Goal: Task Accomplishment & Management: Use online tool/utility

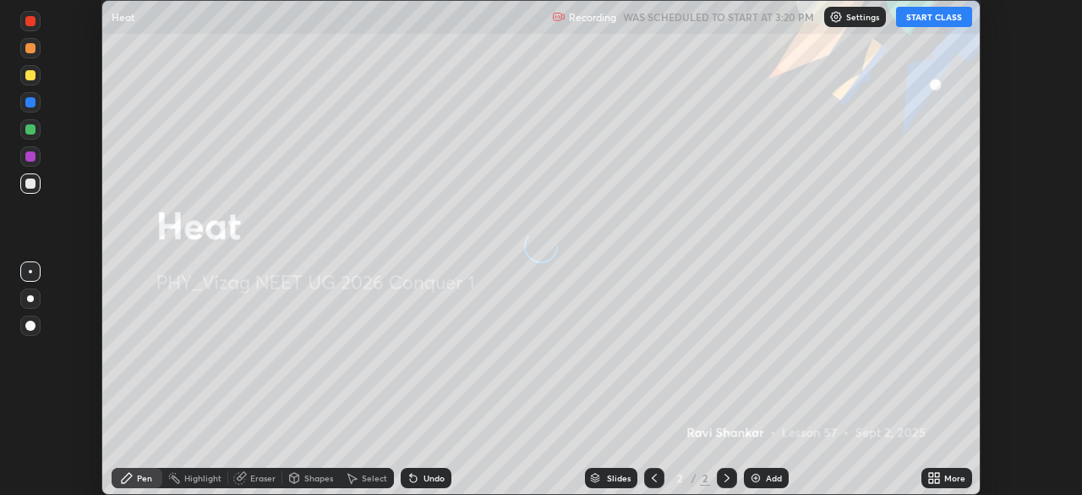
scroll to position [495, 1081]
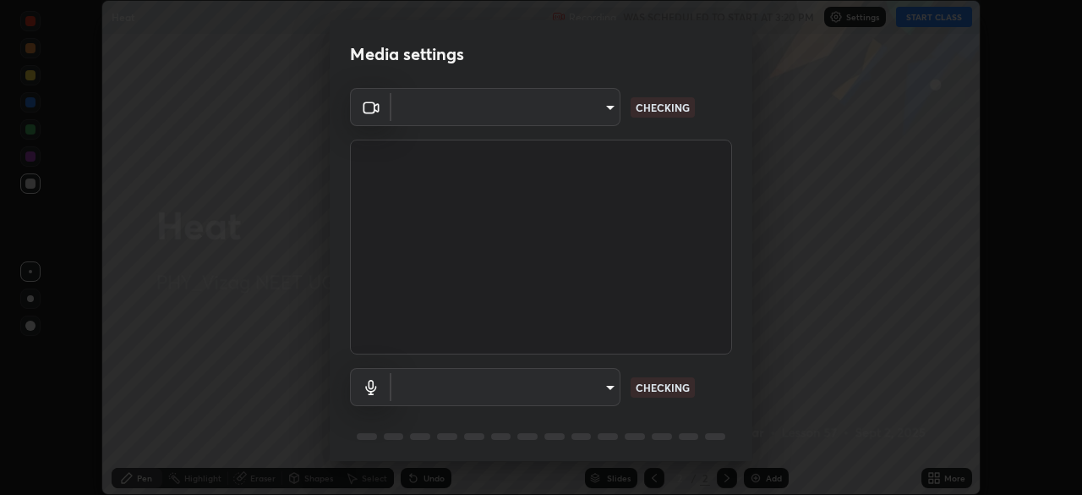
type input "c8c717a453bc6af87d0d9447014eaadff0a6dbce01dab39064dd32f4d5d90c45"
type input "787c22aa0c2ae4f6041953ffcaaf8b244c36bacc6fda4e24a7e9768a8bc8e08a"
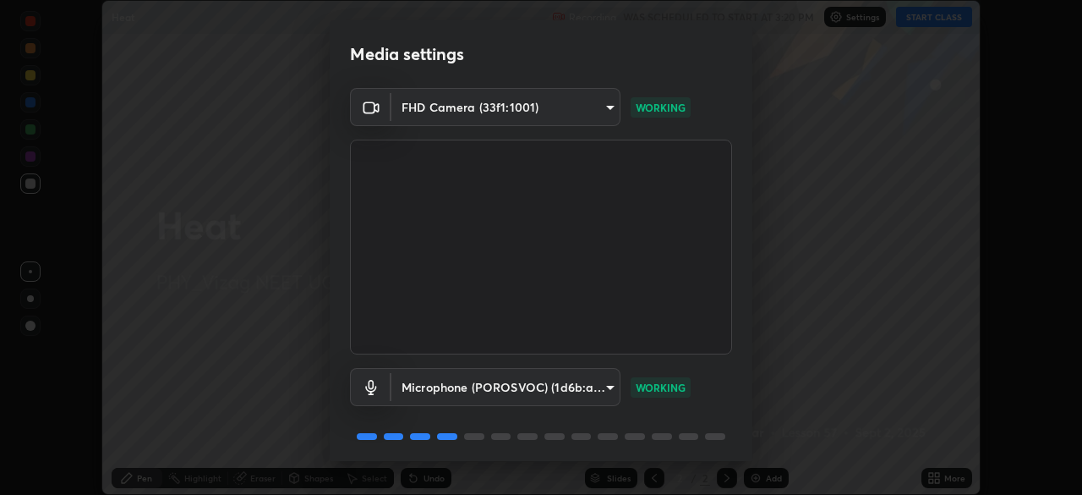
scroll to position [60, 0]
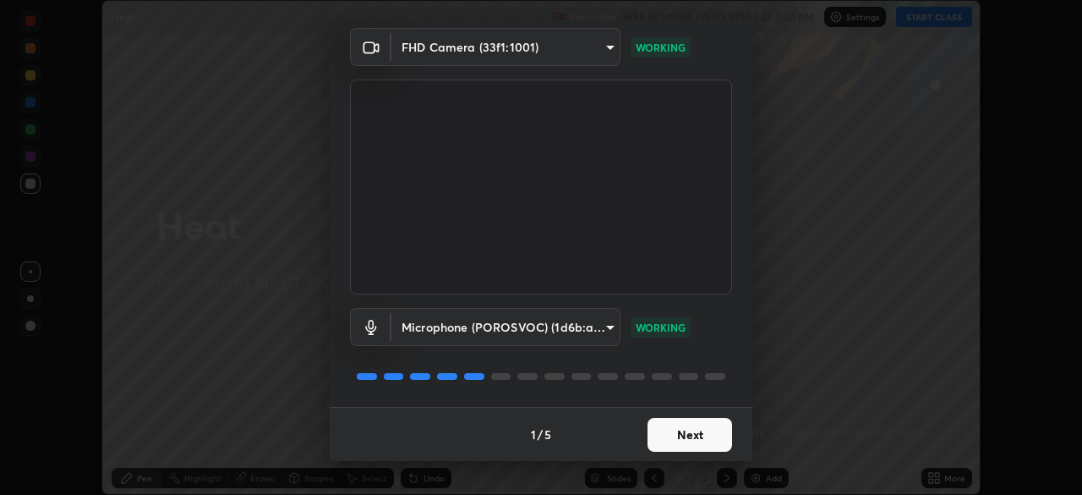
click at [693, 433] on button "Next" at bounding box center [690, 435] width 85 height 34
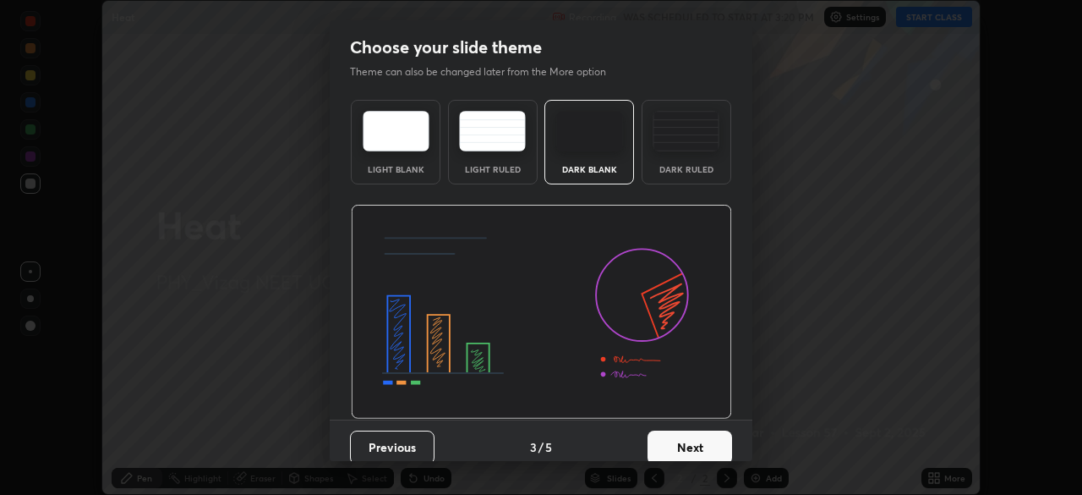
click at [693, 432] on button "Next" at bounding box center [690, 447] width 85 height 34
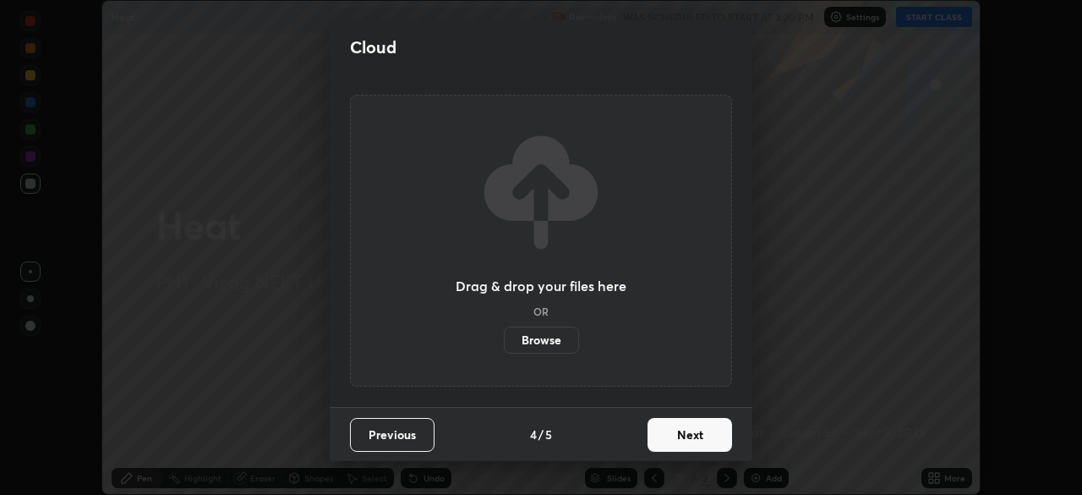
click at [694, 435] on button "Next" at bounding box center [690, 435] width 85 height 34
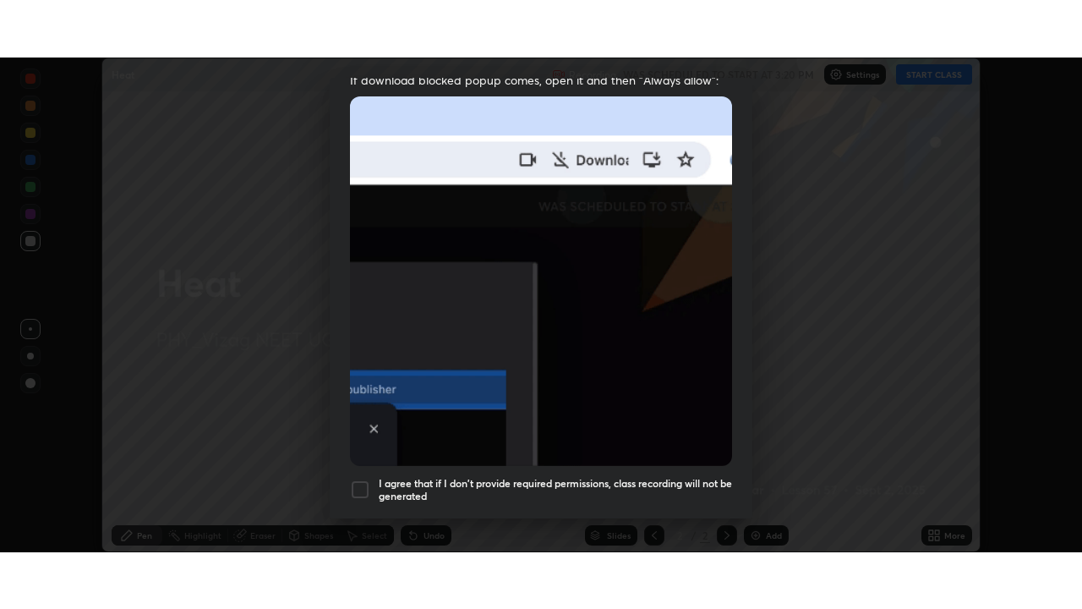
scroll to position [405, 0]
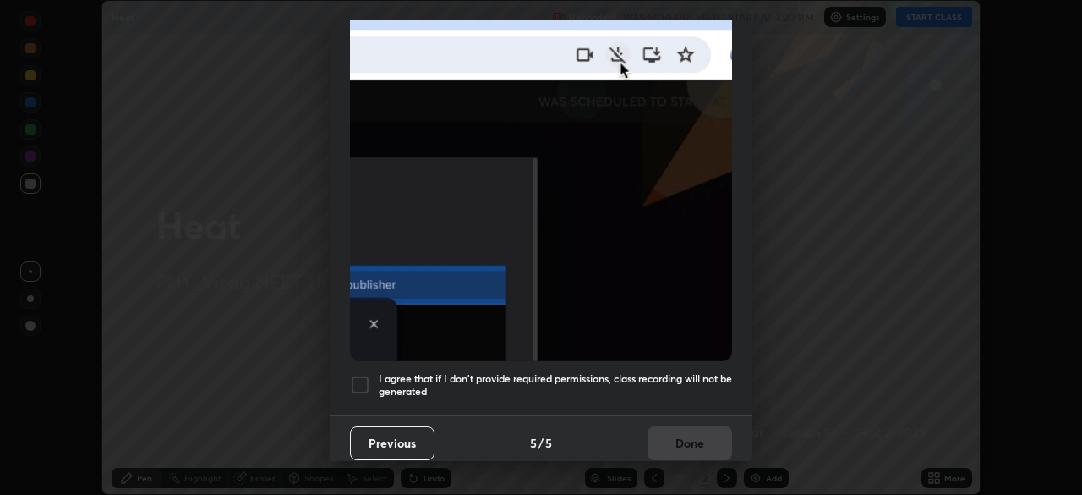
click at [363, 381] on div at bounding box center [360, 385] width 20 height 20
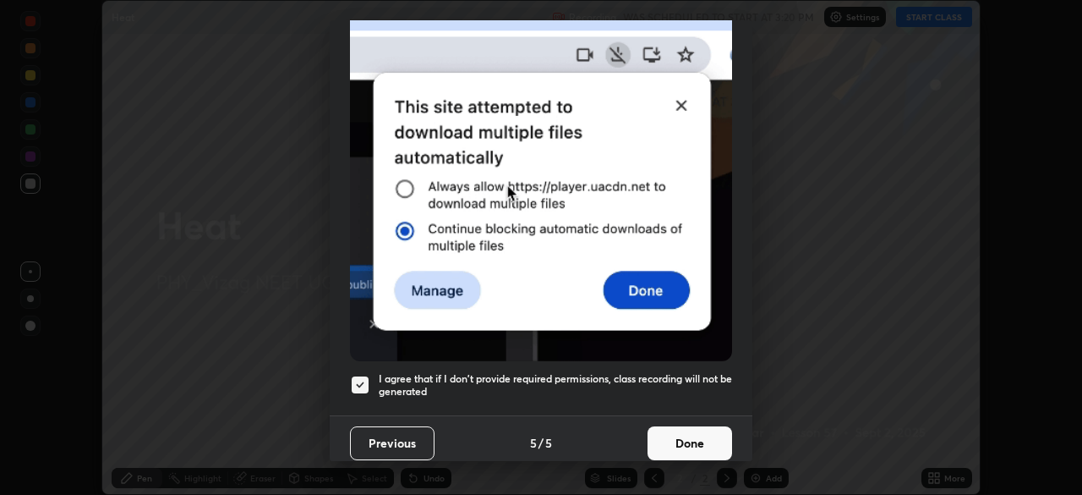
click at [683, 442] on button "Done" at bounding box center [690, 443] width 85 height 34
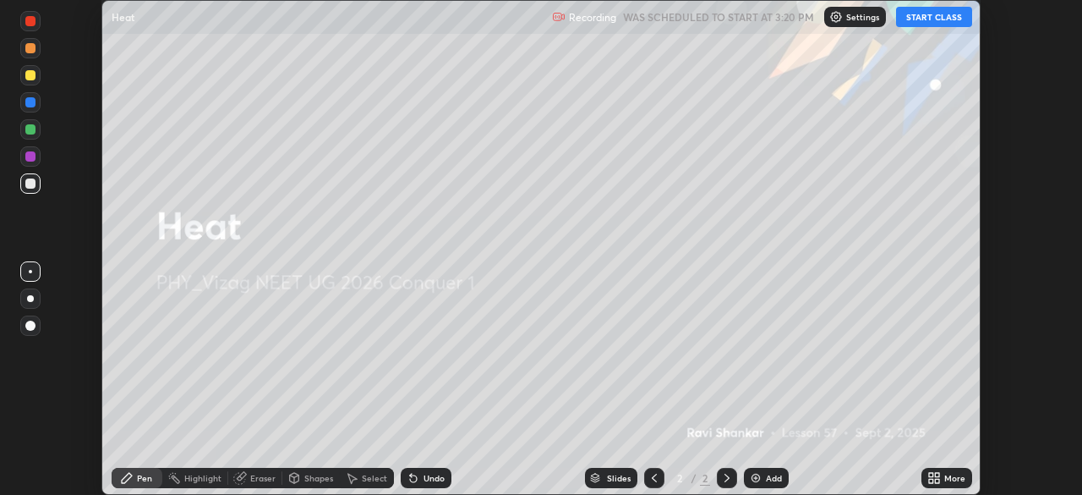
click at [943, 19] on button "START CLASS" at bounding box center [934, 17] width 76 height 20
click at [939, 474] on icon at bounding box center [937, 475] width 4 height 4
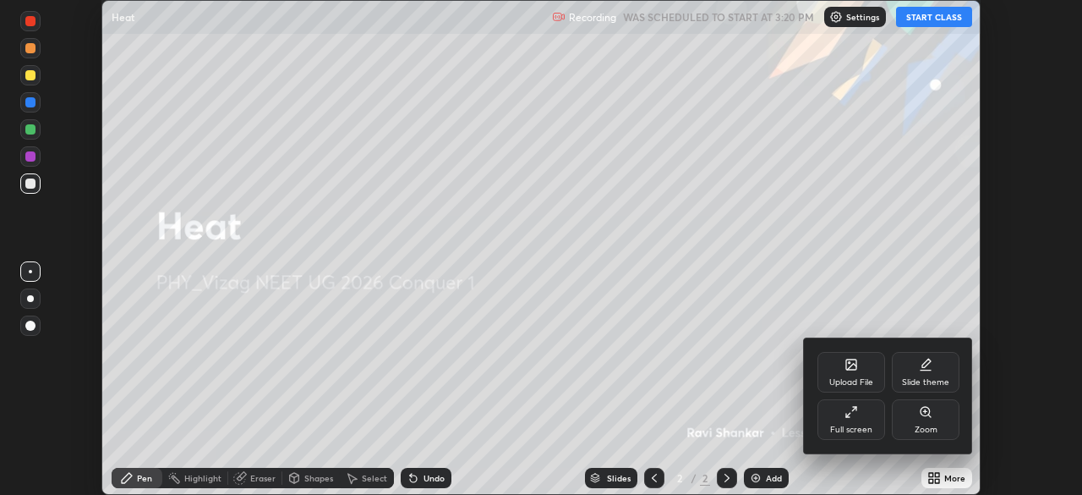
click at [848, 414] on icon at bounding box center [848, 415] width 4 height 4
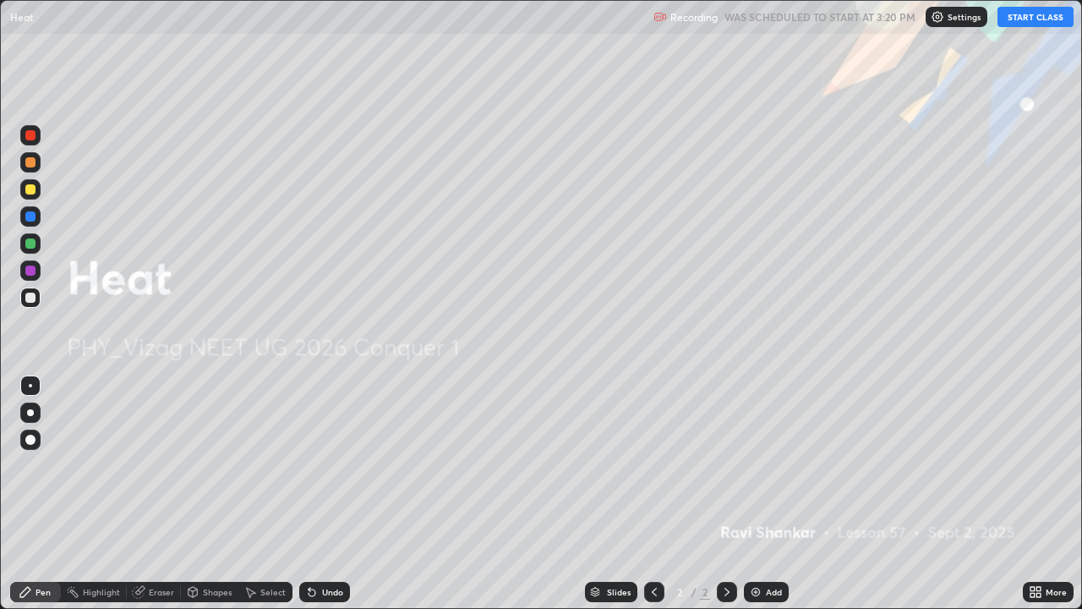
scroll to position [609, 1082]
click at [773, 494] on div "Add" at bounding box center [774, 592] width 16 height 8
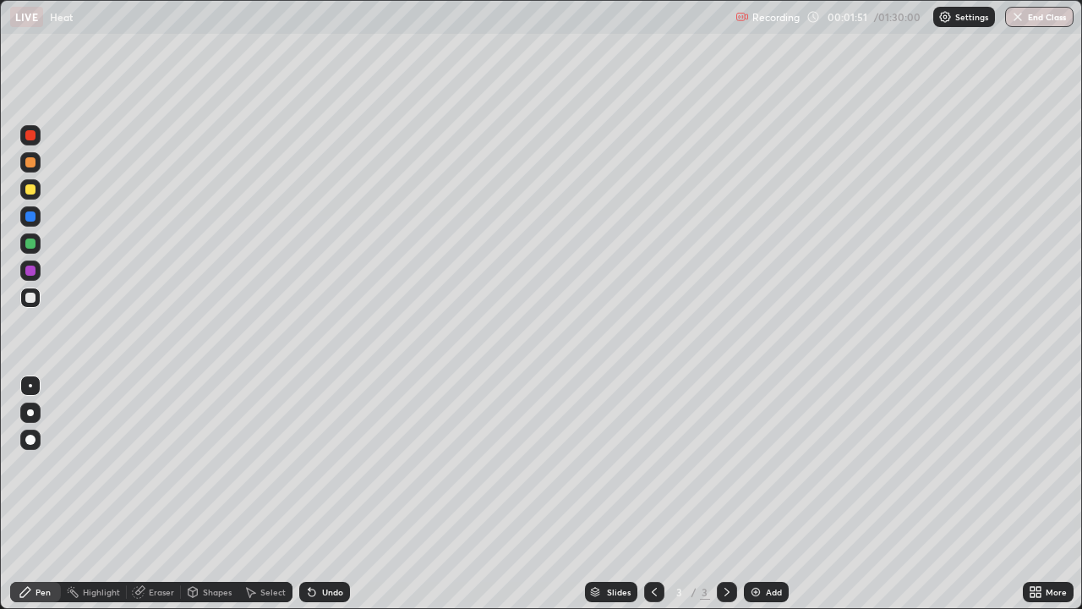
click at [328, 494] on div "Undo" at bounding box center [332, 592] width 21 height 8
click at [342, 494] on div "Undo" at bounding box center [324, 592] width 51 height 20
click at [331, 494] on div "Undo" at bounding box center [332, 592] width 21 height 8
click at [31, 189] on div at bounding box center [30, 189] width 10 height 10
click at [32, 162] on div at bounding box center [30, 162] width 10 height 10
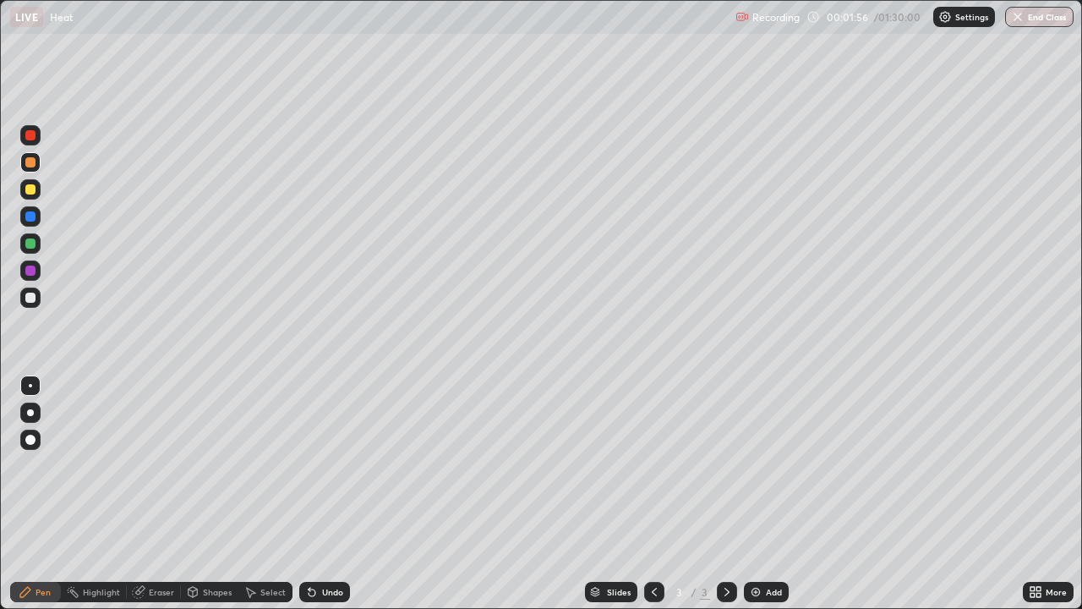
click at [36, 409] on div at bounding box center [30, 412] width 20 height 20
click at [317, 494] on div "Undo" at bounding box center [324, 592] width 51 height 20
click at [322, 494] on div "Undo" at bounding box center [332, 592] width 21 height 8
click at [31, 298] on div at bounding box center [30, 298] width 10 height 10
click at [29, 187] on div at bounding box center [30, 189] width 10 height 10
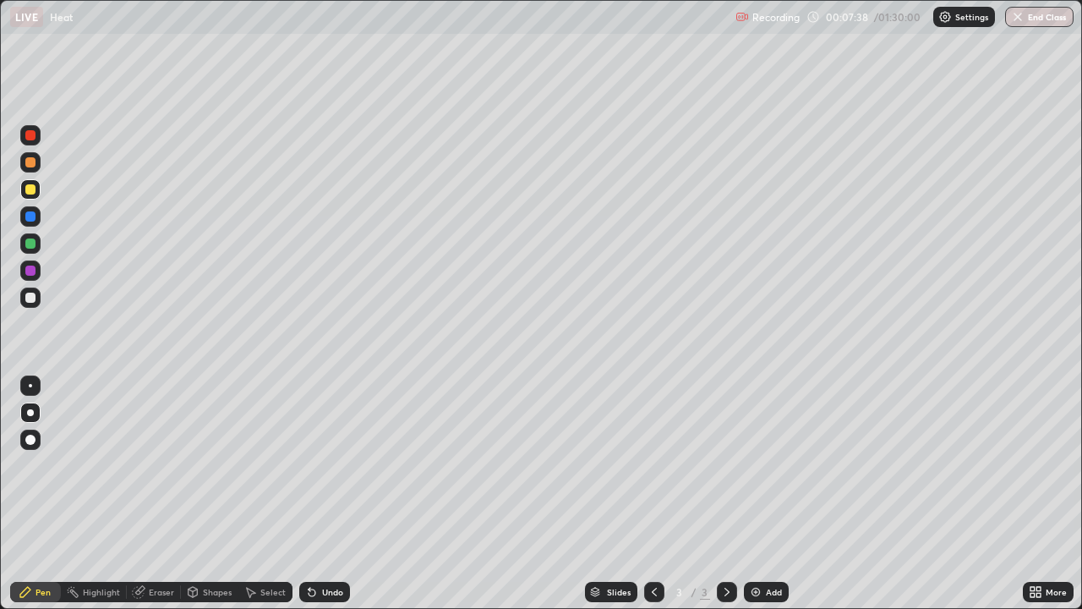
click at [775, 494] on div "Add" at bounding box center [774, 592] width 16 height 8
click at [211, 494] on div "Shapes" at bounding box center [217, 592] width 29 height 8
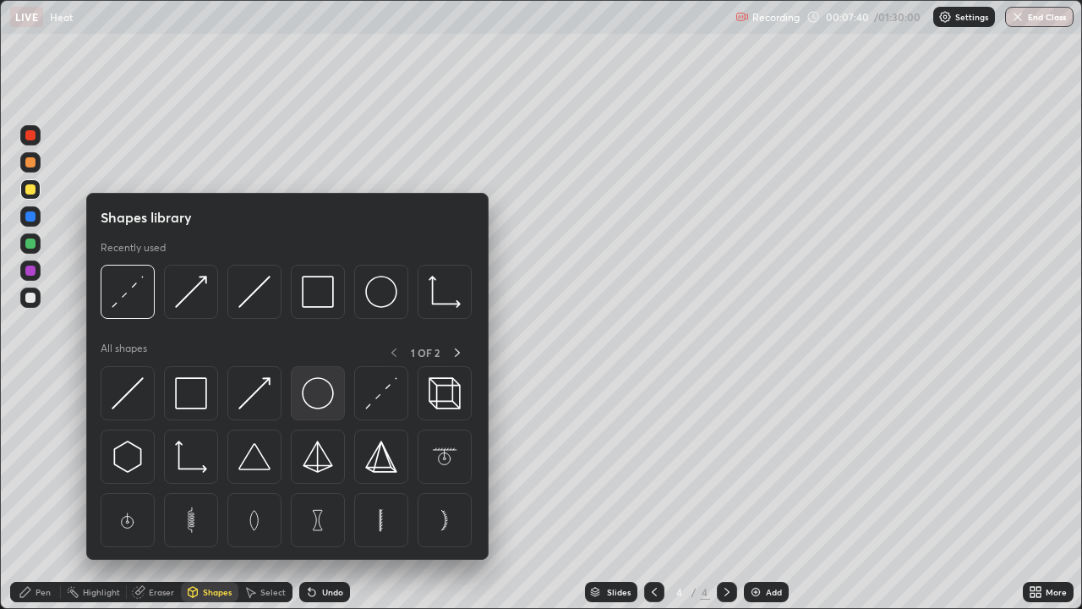
click at [318, 404] on img at bounding box center [318, 393] width 32 height 32
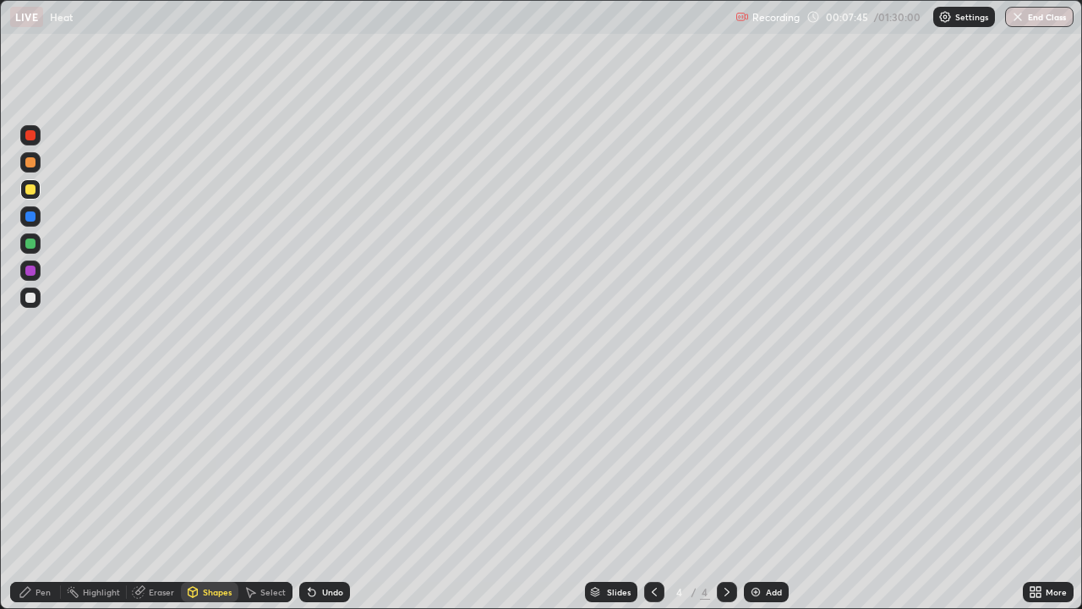
click at [210, 494] on div "Shapes" at bounding box center [217, 592] width 29 height 8
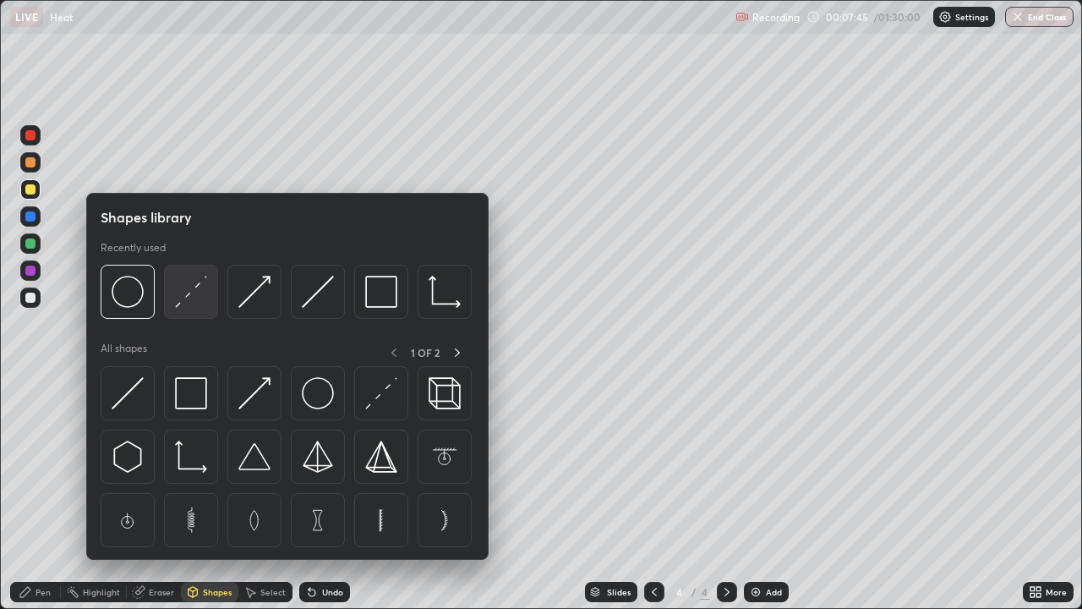
click at [195, 291] on img at bounding box center [191, 292] width 32 height 32
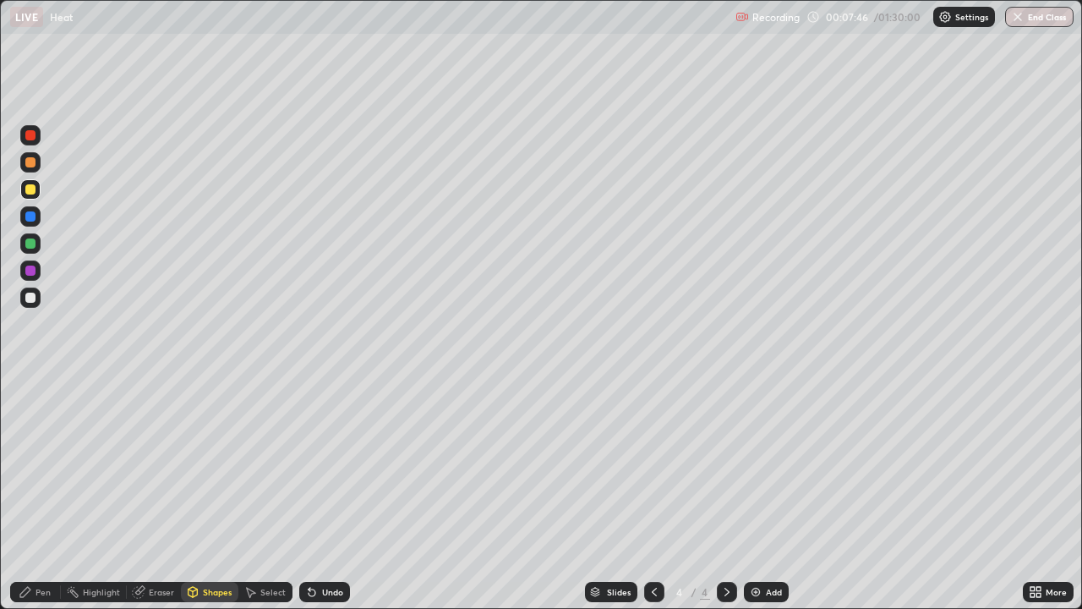
click at [35, 136] on div at bounding box center [30, 135] width 10 height 10
click at [40, 494] on div "Pen" at bounding box center [43, 592] width 15 height 8
click at [33, 296] on div at bounding box center [30, 298] width 10 height 10
click at [222, 494] on div "Shapes" at bounding box center [217, 592] width 29 height 8
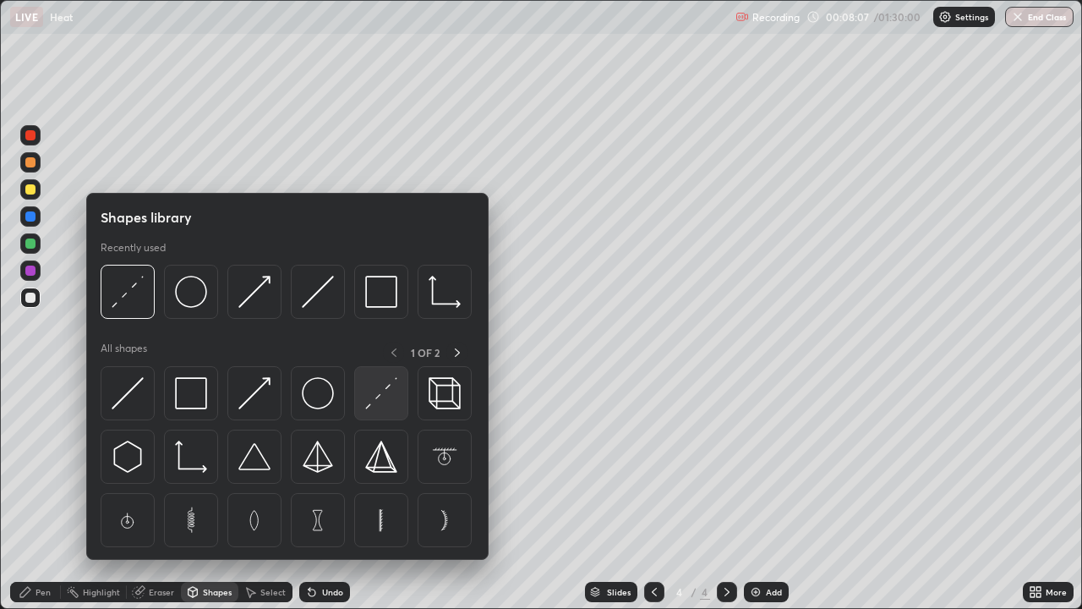
click at [394, 383] on img at bounding box center [381, 393] width 32 height 32
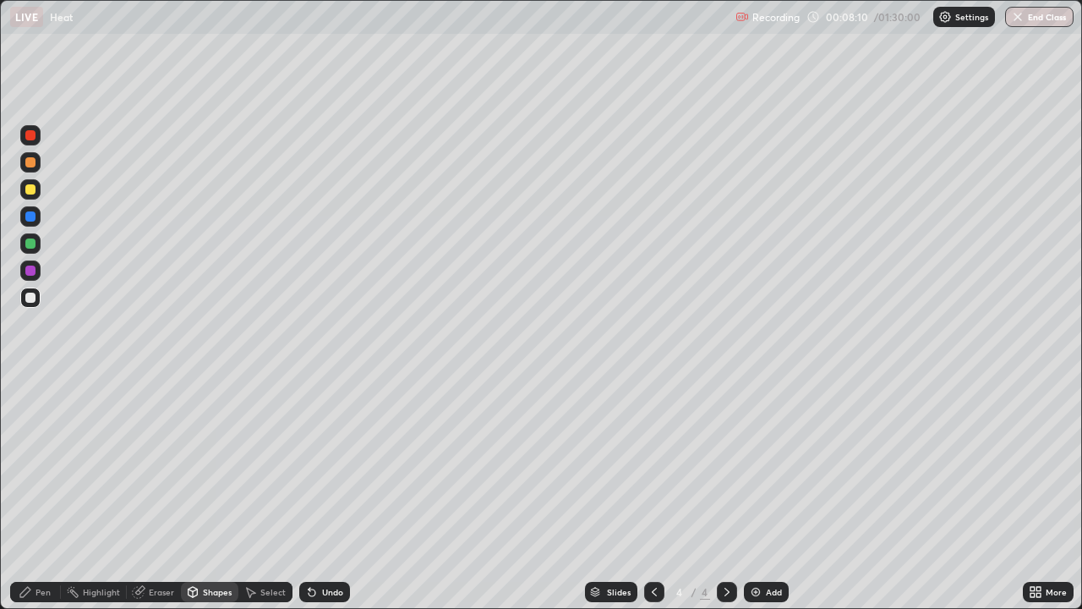
click at [216, 494] on div "Shapes" at bounding box center [209, 592] width 57 height 20
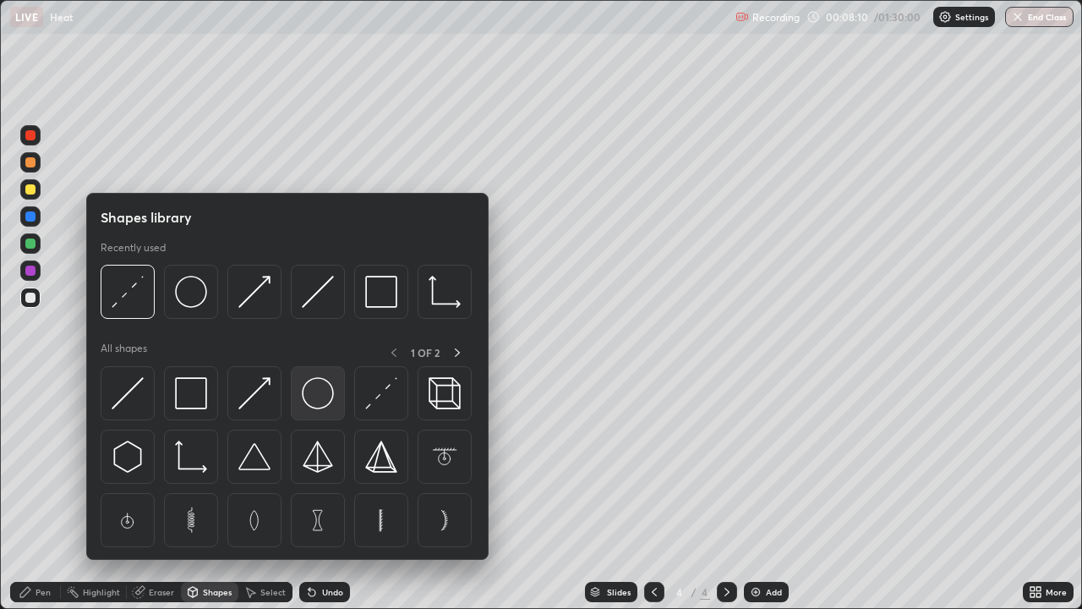
click at [324, 401] on img at bounding box center [318, 393] width 32 height 32
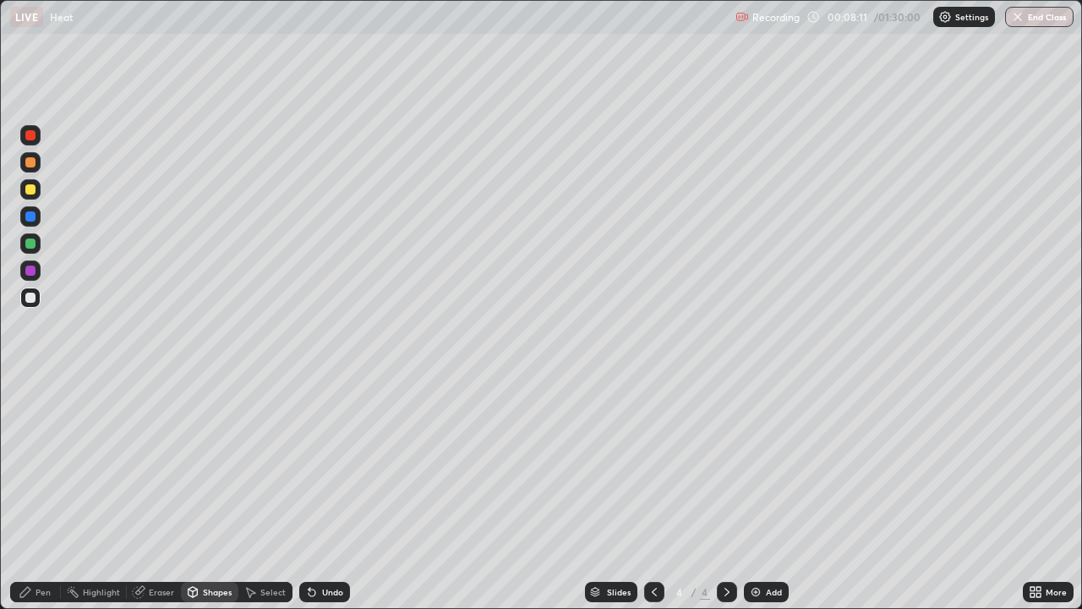
click at [37, 186] on div at bounding box center [30, 189] width 20 height 20
click at [41, 494] on div "Pen" at bounding box center [35, 592] width 51 height 20
click at [771, 494] on div "Add" at bounding box center [774, 592] width 16 height 8
click at [200, 494] on div "Shapes" at bounding box center [209, 592] width 57 height 20
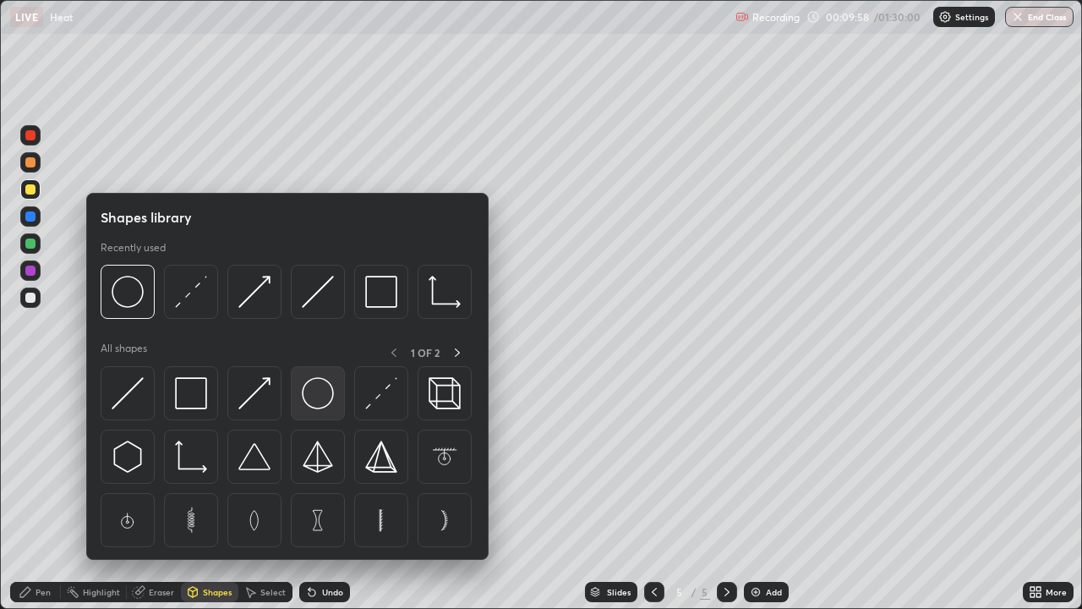
click at [318, 401] on img at bounding box center [318, 393] width 32 height 32
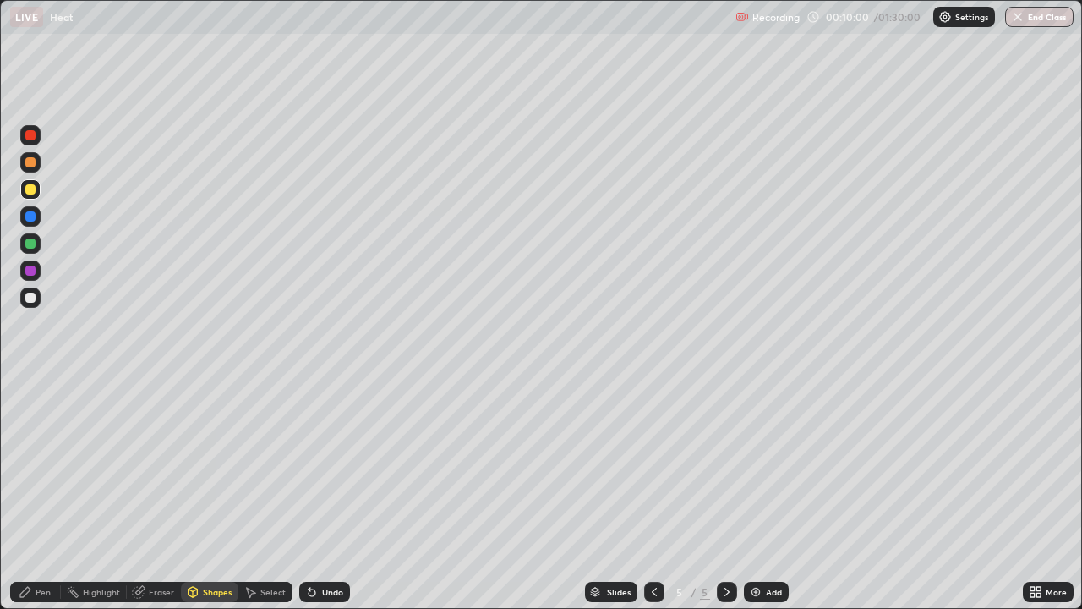
click at [218, 494] on div "Shapes" at bounding box center [209, 592] width 57 height 20
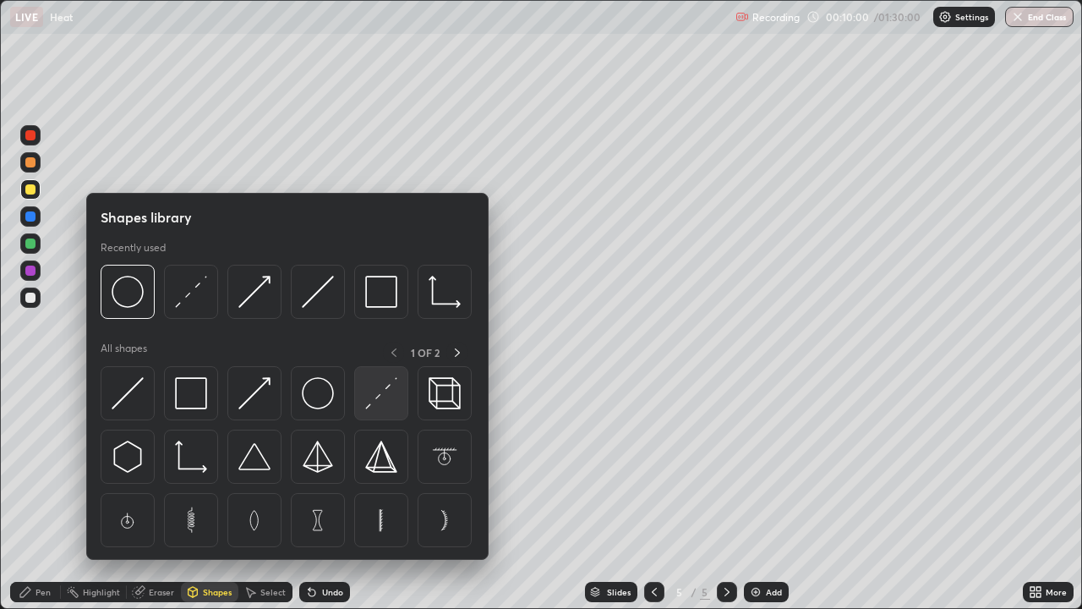
click at [378, 388] on img at bounding box center [381, 393] width 32 height 32
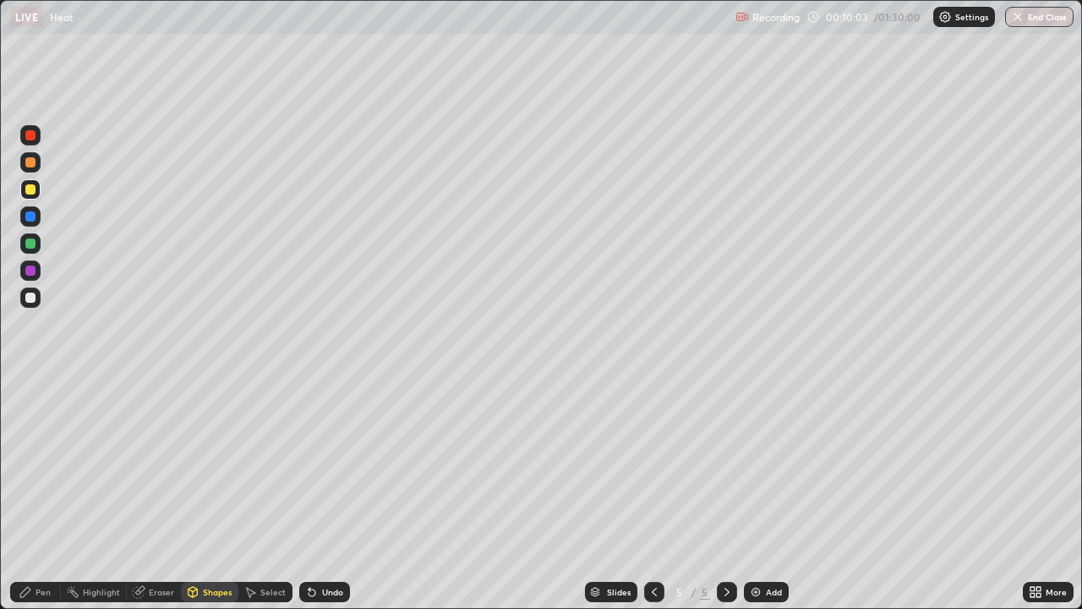
click at [30, 271] on div at bounding box center [30, 271] width 10 height 10
click at [48, 494] on div "Pen" at bounding box center [35, 592] width 51 height 20
click at [34, 193] on div at bounding box center [30, 189] width 10 height 10
click at [38, 303] on div at bounding box center [30, 297] width 20 height 20
click at [213, 494] on div "Shapes" at bounding box center [217, 592] width 29 height 8
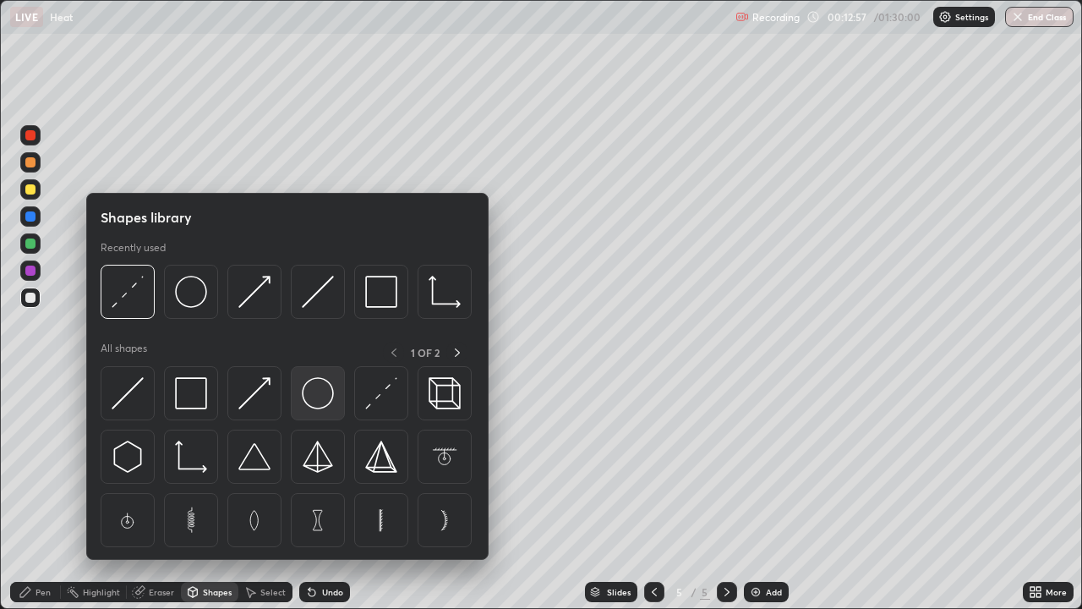
click at [319, 404] on img at bounding box center [318, 393] width 32 height 32
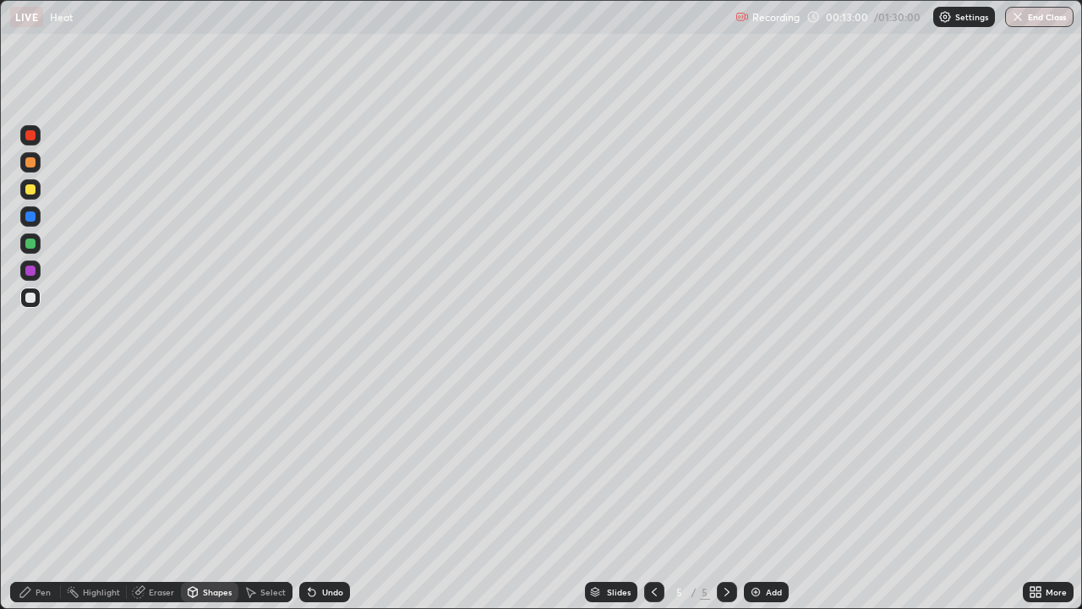
click at [210, 494] on div "Shapes" at bounding box center [217, 592] width 29 height 8
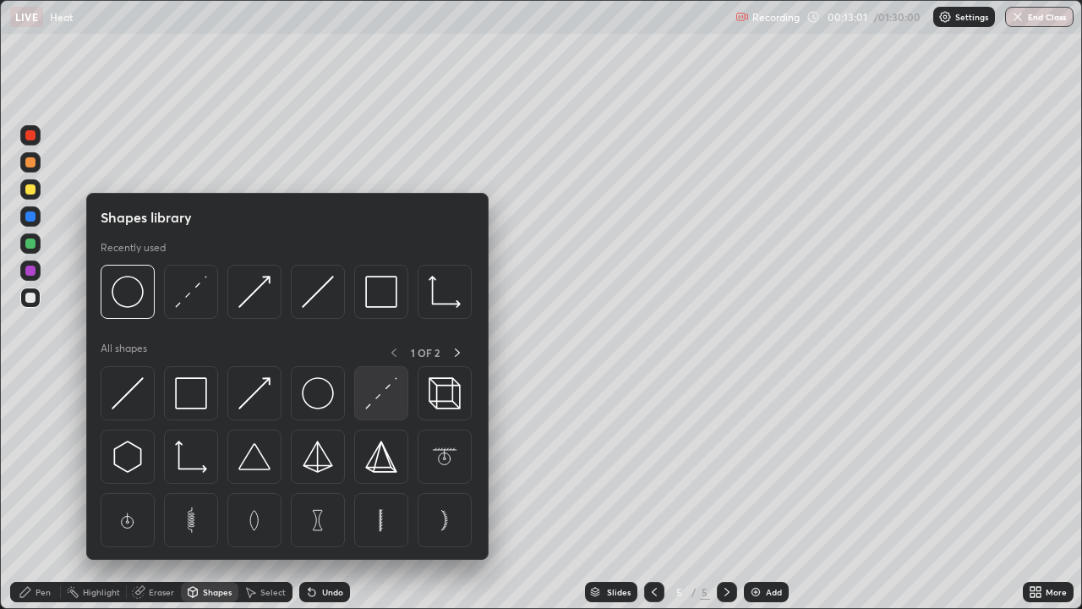
click at [387, 392] on img at bounding box center [381, 393] width 32 height 32
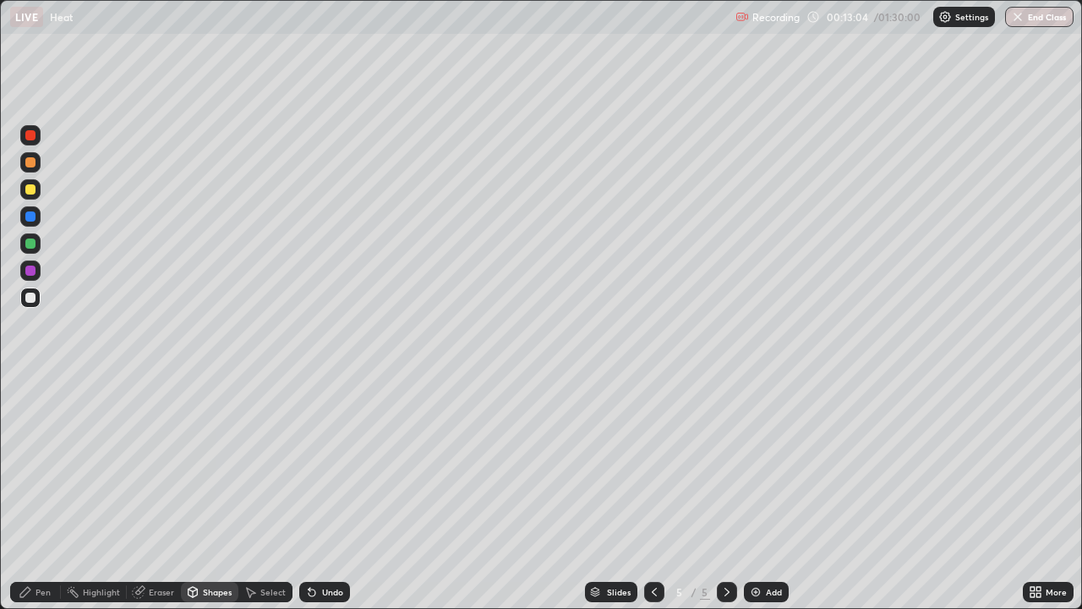
click at [36, 161] on div at bounding box center [30, 162] width 20 height 20
click at [45, 494] on div "Pen" at bounding box center [43, 592] width 15 height 8
click at [326, 494] on div "Undo" at bounding box center [324, 592] width 51 height 20
click at [337, 494] on div "Undo" at bounding box center [332, 592] width 21 height 8
click at [771, 494] on div "Add" at bounding box center [774, 592] width 16 height 8
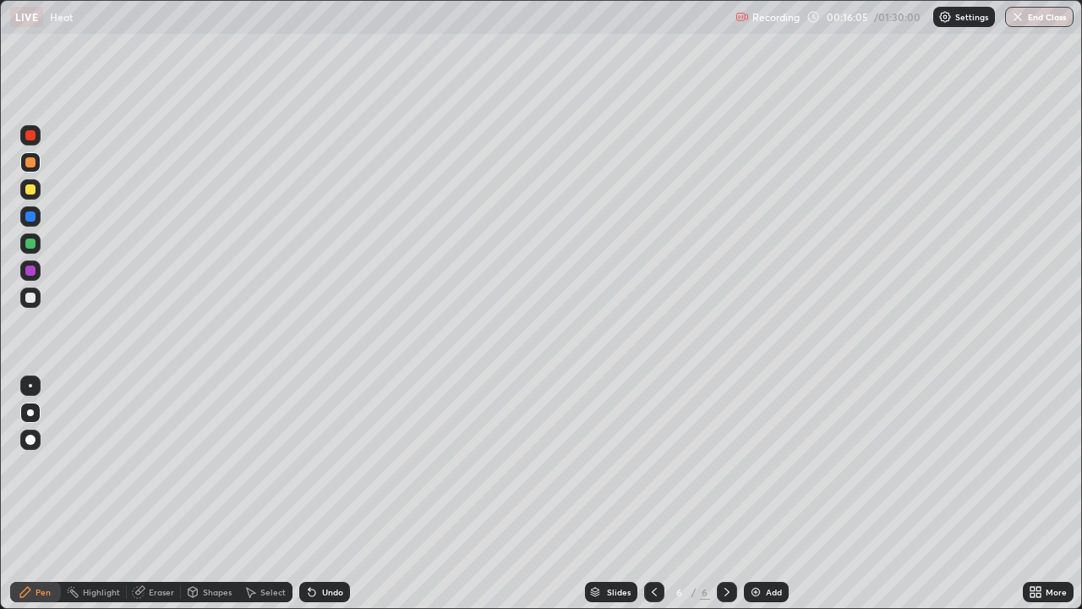
click at [207, 494] on div "Shapes" at bounding box center [209, 592] width 57 height 20
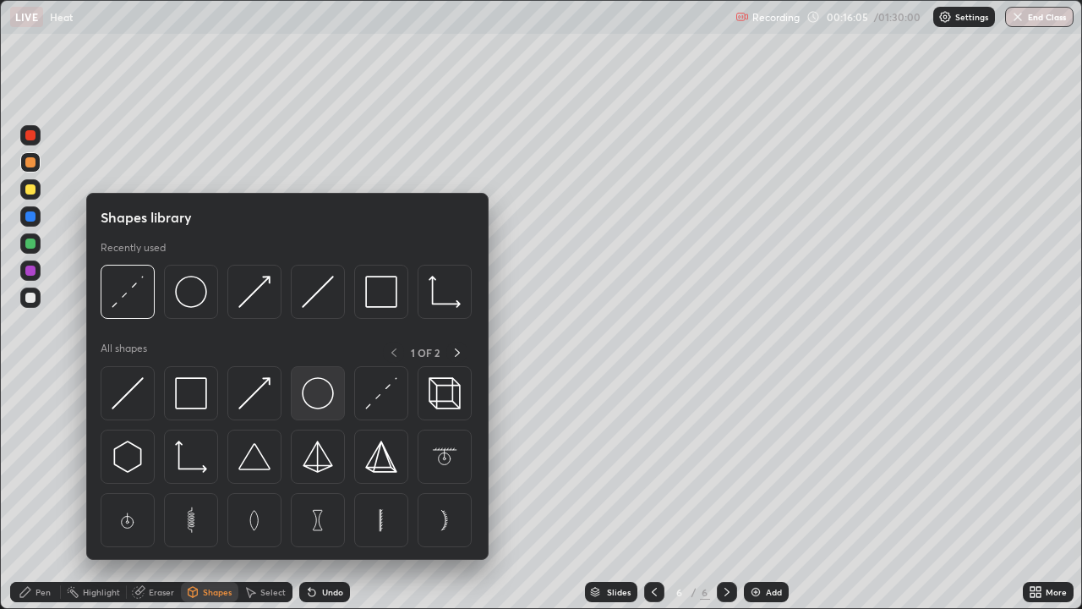
click at [318, 396] on img at bounding box center [318, 393] width 32 height 32
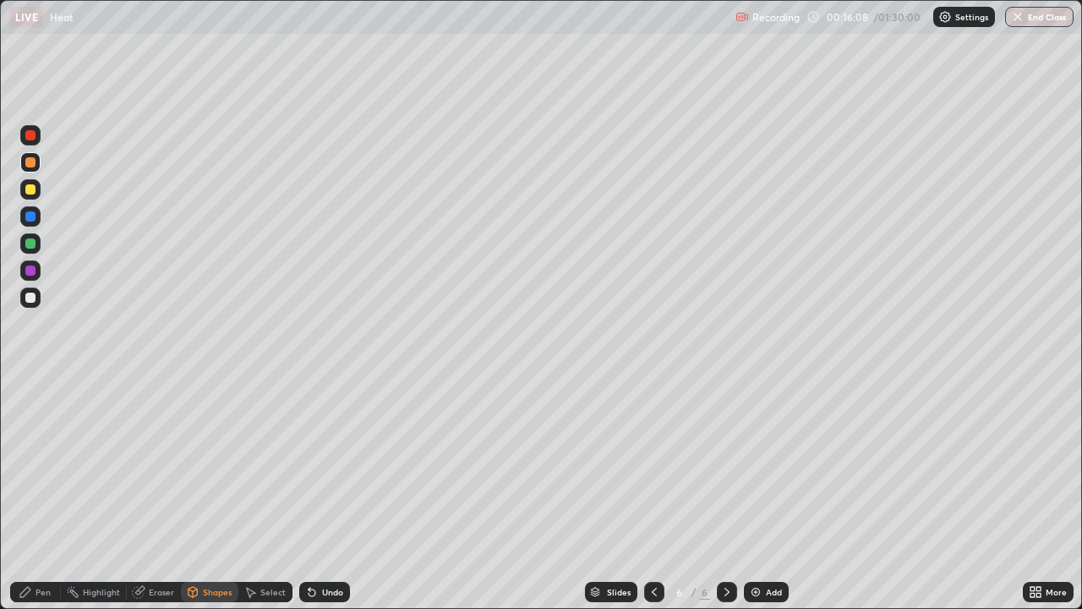
click at [223, 494] on div "Shapes" at bounding box center [217, 592] width 29 height 8
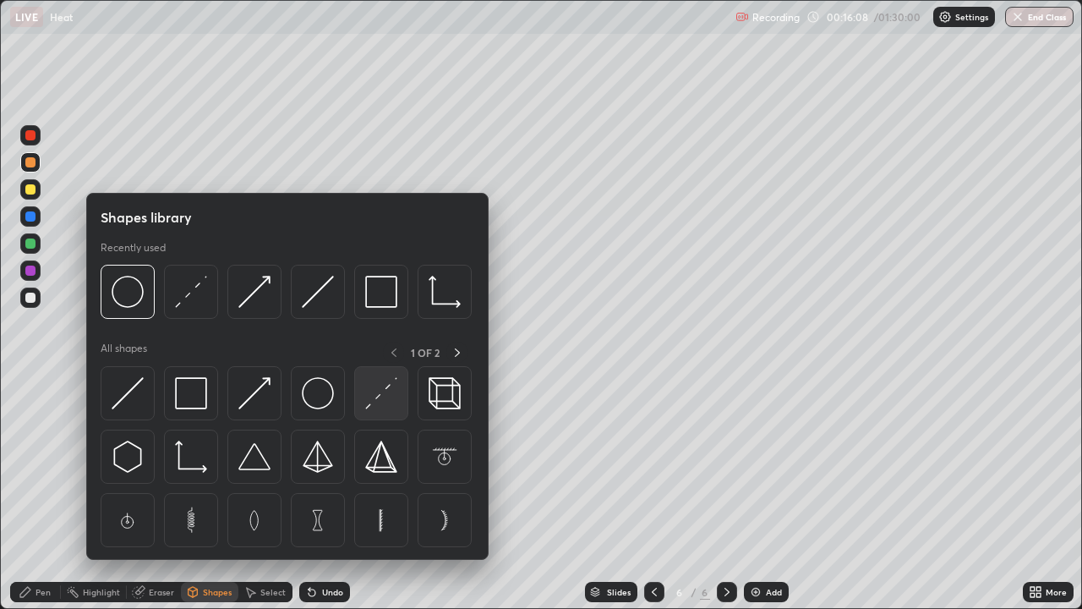
click at [379, 398] on img at bounding box center [381, 393] width 32 height 32
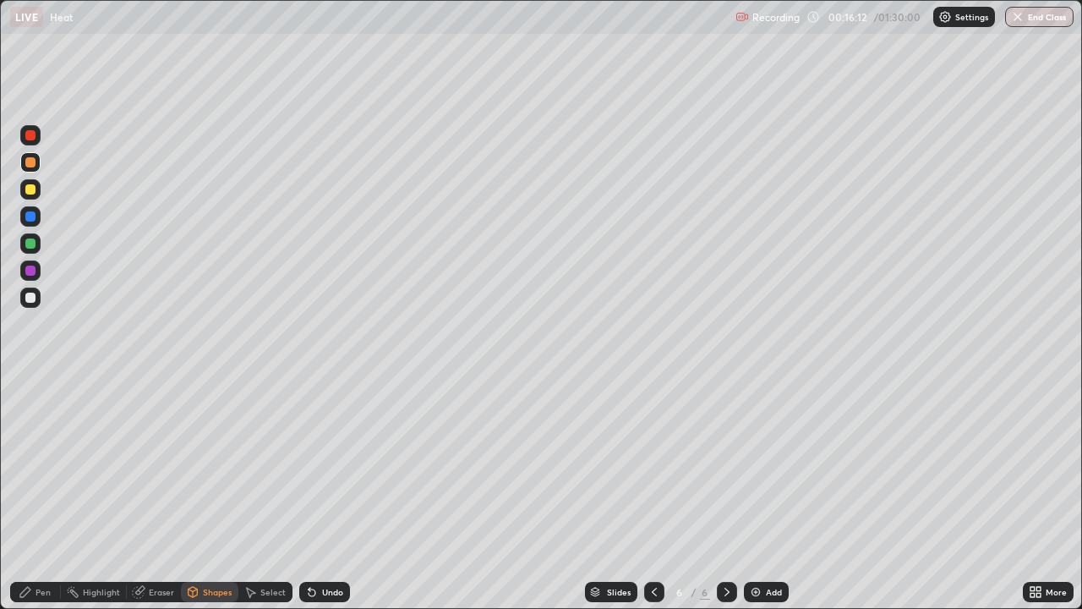
click at [32, 300] on div at bounding box center [30, 298] width 10 height 10
click at [38, 494] on div "Pen" at bounding box center [43, 592] width 15 height 8
click at [318, 494] on div "Undo" at bounding box center [324, 592] width 51 height 20
click at [322, 494] on div "Undo" at bounding box center [332, 592] width 21 height 8
click at [326, 494] on div "Undo" at bounding box center [332, 592] width 21 height 8
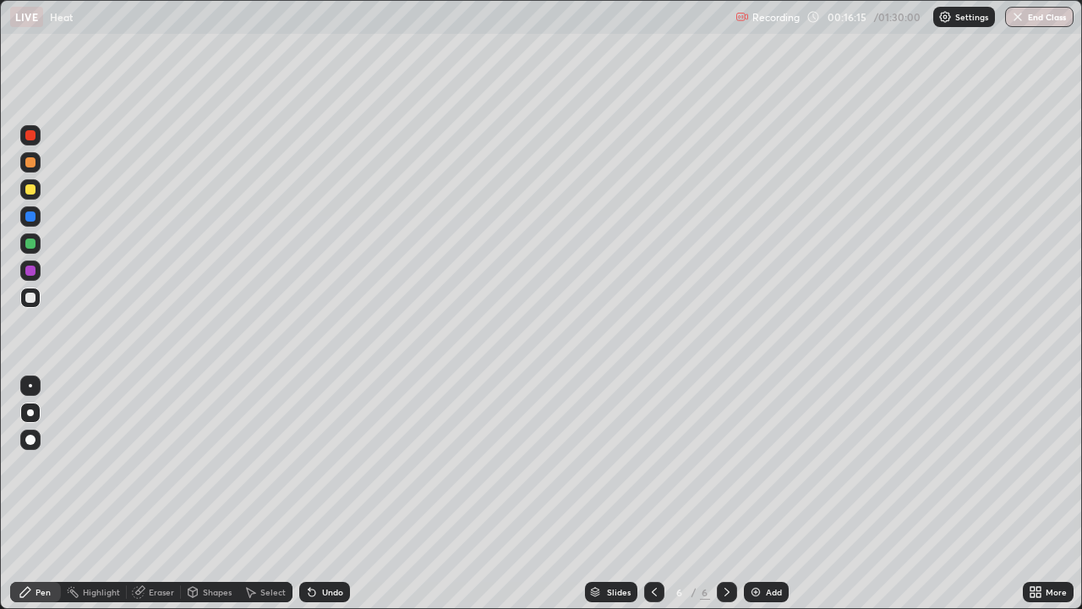
click at [327, 494] on div "Undo" at bounding box center [332, 592] width 21 height 8
click at [327, 494] on div "Undo" at bounding box center [324, 592] width 51 height 20
click at [201, 494] on div "Shapes" at bounding box center [209, 592] width 57 height 20
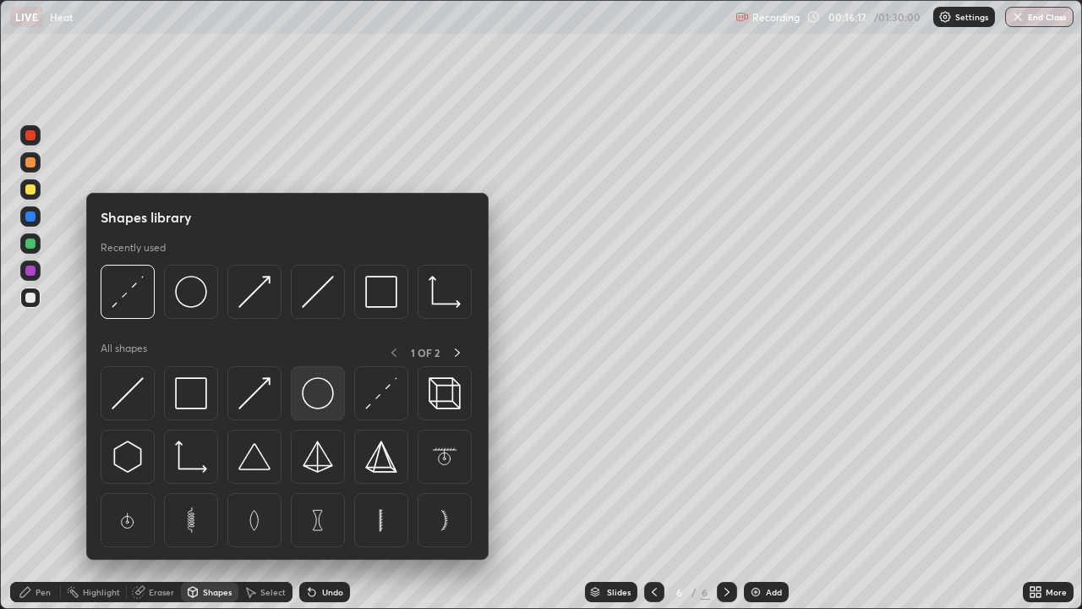
click at [324, 405] on img at bounding box center [318, 393] width 32 height 32
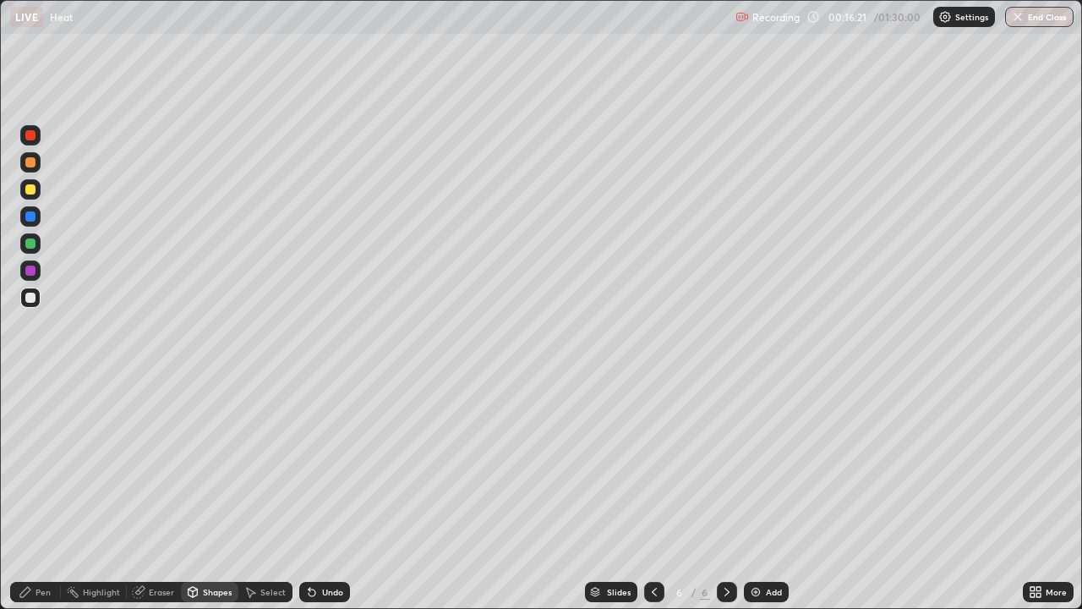
click at [652, 494] on div at bounding box center [654, 592] width 20 height 20
click at [732, 494] on div at bounding box center [727, 592] width 20 height 20
click at [214, 494] on div "Shapes" at bounding box center [209, 592] width 57 height 20
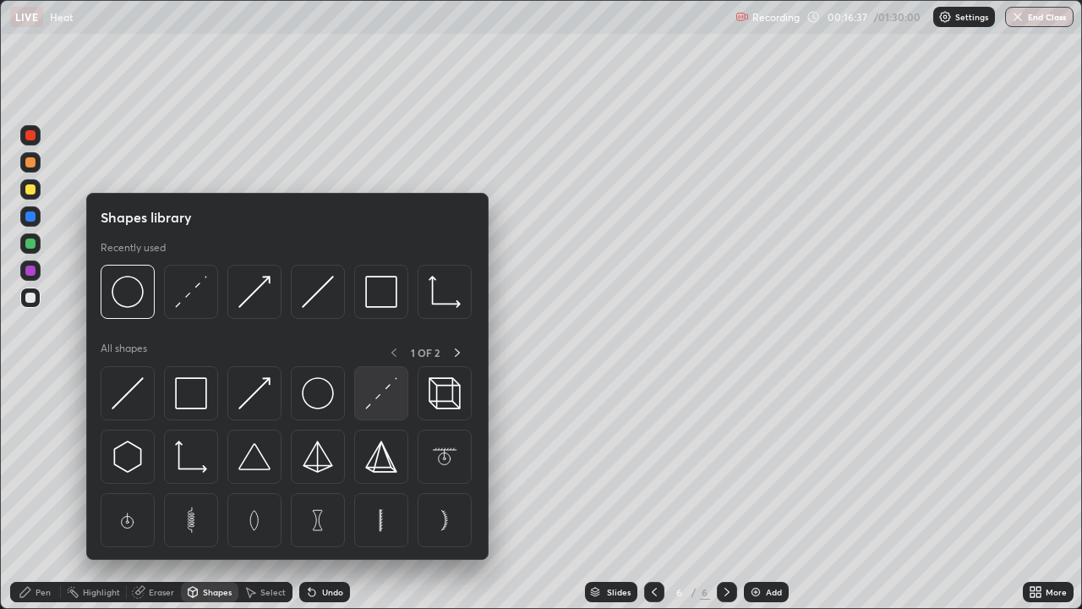
click at [382, 400] on img at bounding box center [381, 393] width 32 height 32
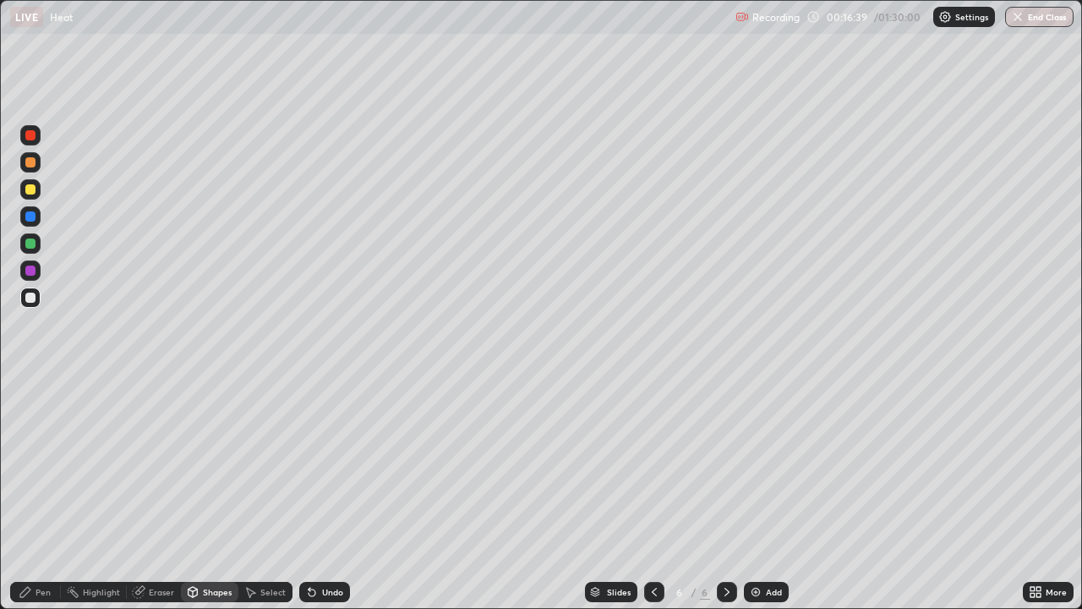
click at [203, 494] on div "Shapes" at bounding box center [217, 592] width 29 height 8
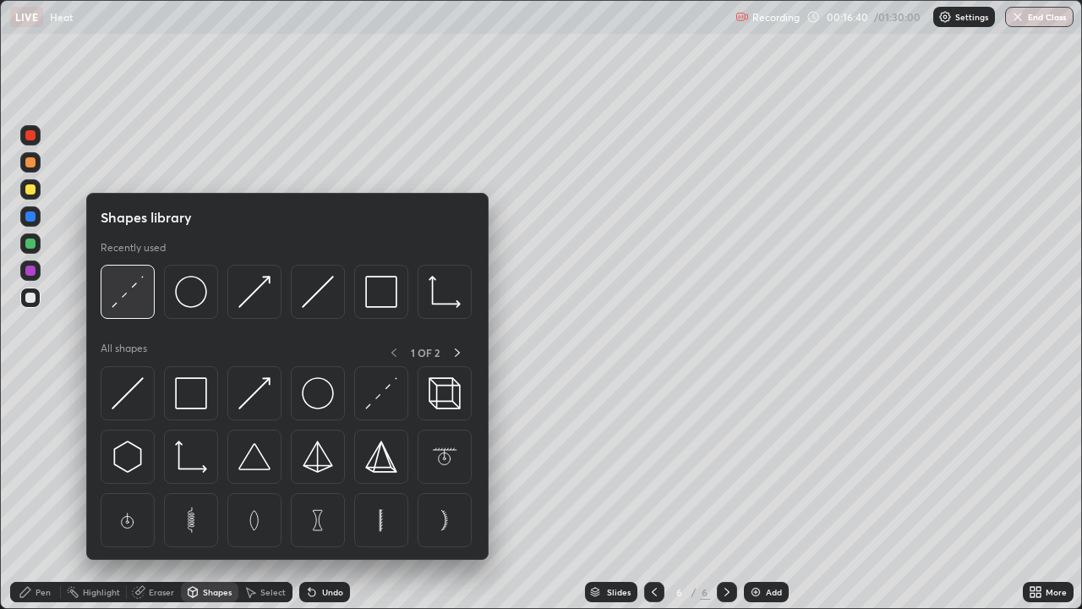
click at [134, 290] on img at bounding box center [128, 292] width 32 height 32
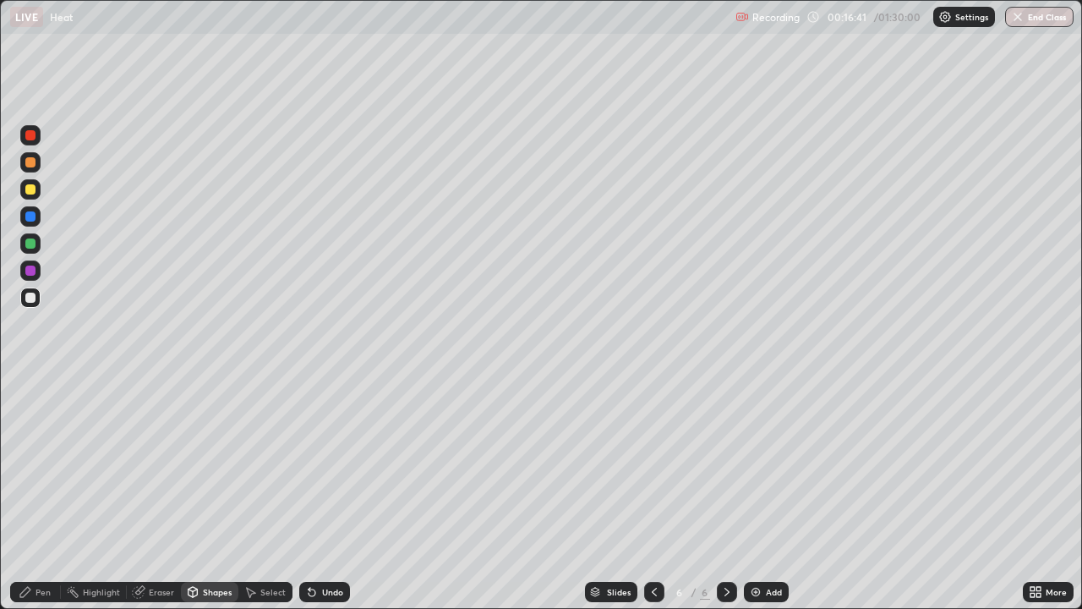
click at [34, 134] on div at bounding box center [30, 135] width 10 height 10
click at [39, 494] on div "Pen" at bounding box center [43, 592] width 15 height 8
click at [35, 242] on div at bounding box center [30, 243] width 10 height 10
click at [210, 494] on div "Shapes" at bounding box center [217, 592] width 29 height 8
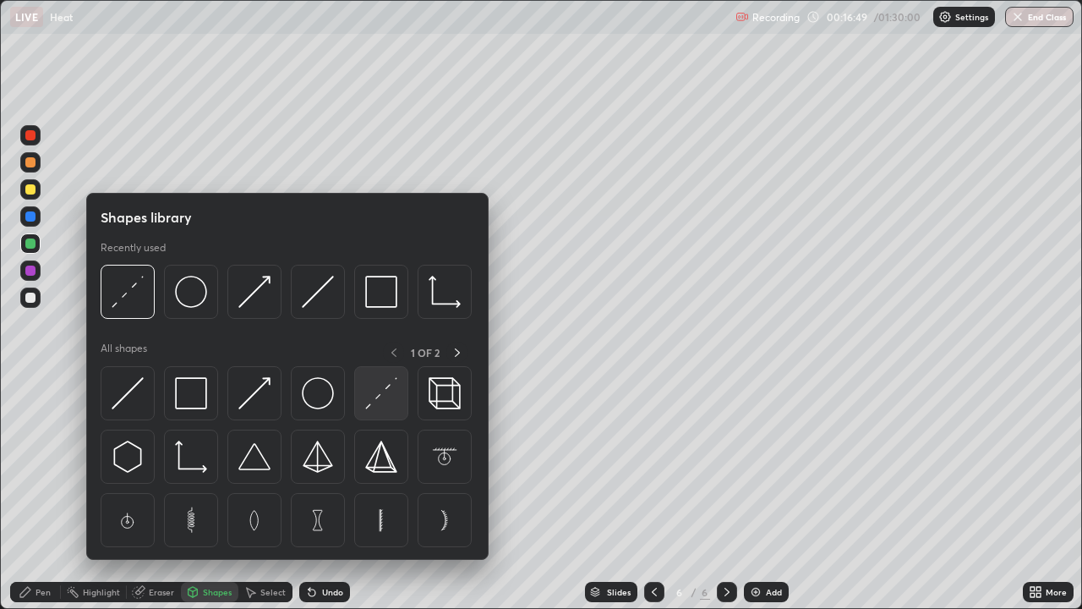
click at [374, 402] on img at bounding box center [381, 393] width 32 height 32
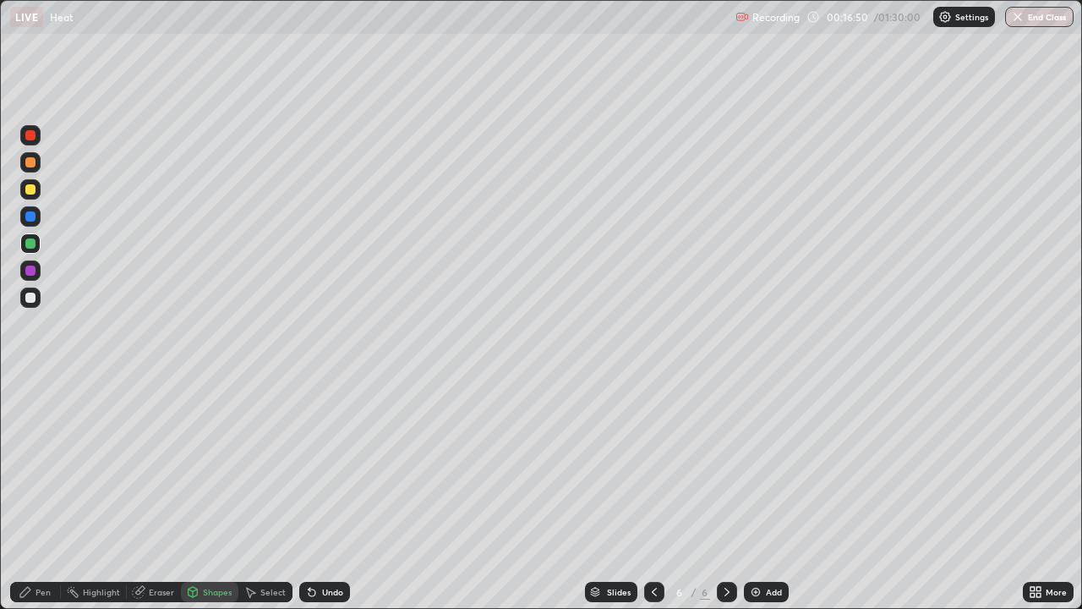
click at [39, 138] on div at bounding box center [30, 135] width 20 height 20
click at [35, 172] on div at bounding box center [30, 162] width 20 height 20
click at [40, 494] on div "Pen" at bounding box center [35, 592] width 51 height 20
click at [36, 299] on div at bounding box center [30, 297] width 20 height 20
click at [33, 137] on div at bounding box center [30, 135] width 10 height 10
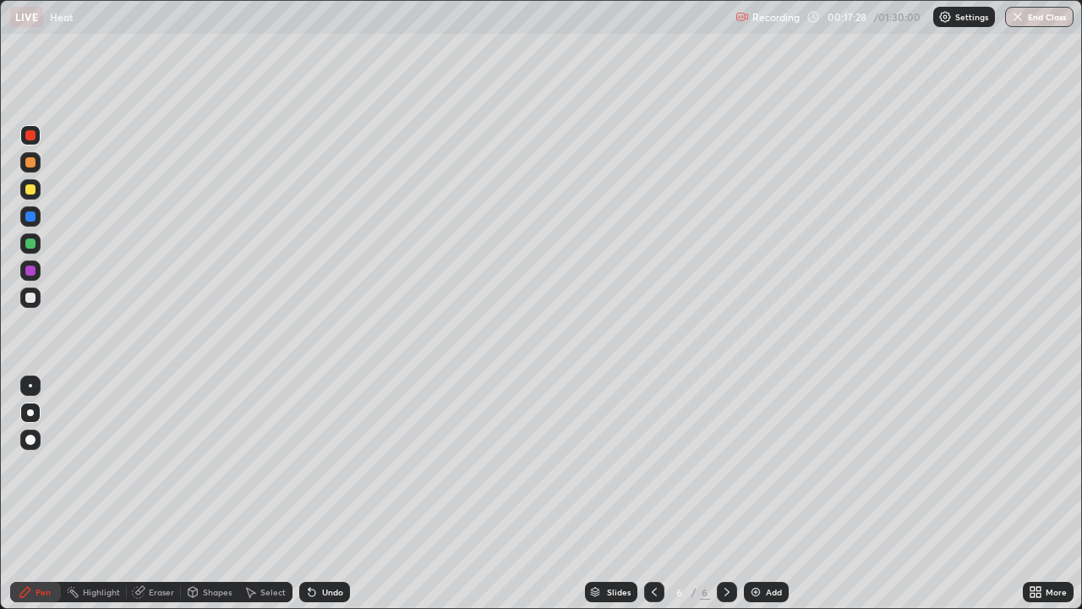
click at [32, 216] on div at bounding box center [30, 216] width 10 height 10
click at [30, 250] on div at bounding box center [30, 243] width 20 height 20
click at [770, 494] on div "Add" at bounding box center [774, 592] width 16 height 8
click at [35, 194] on div at bounding box center [30, 189] width 20 height 20
click at [31, 162] on div at bounding box center [30, 162] width 10 height 10
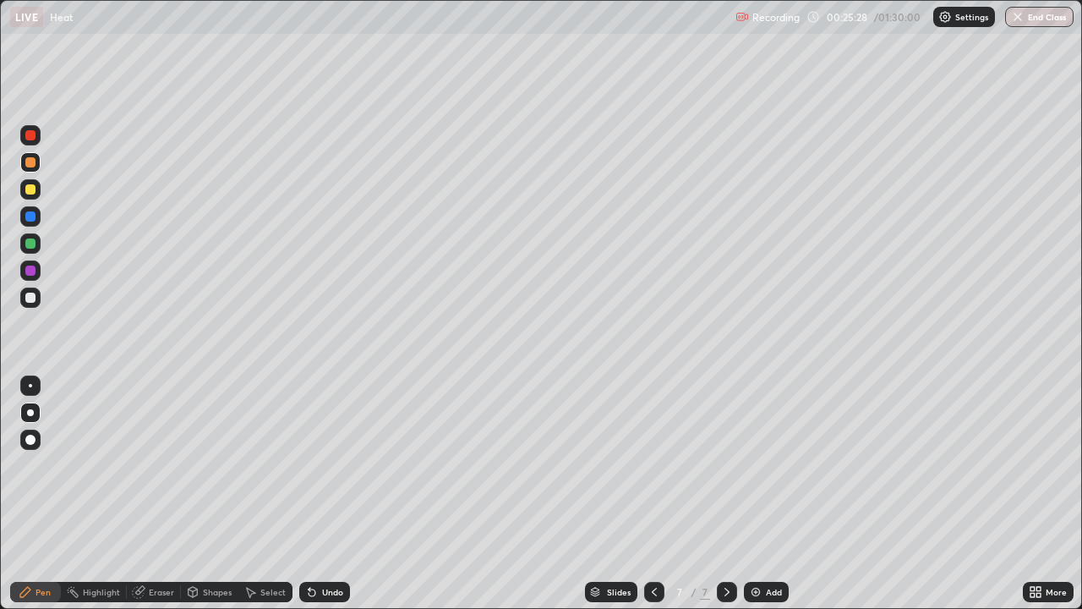
click at [330, 494] on div "Undo" at bounding box center [332, 592] width 21 height 8
click at [336, 494] on div "Undo" at bounding box center [324, 592] width 51 height 20
click at [332, 494] on div "Undo" at bounding box center [324, 592] width 51 height 20
click at [331, 494] on div "Undo" at bounding box center [324, 592] width 51 height 20
click at [325, 494] on div "Undo" at bounding box center [321, 592] width 57 height 34
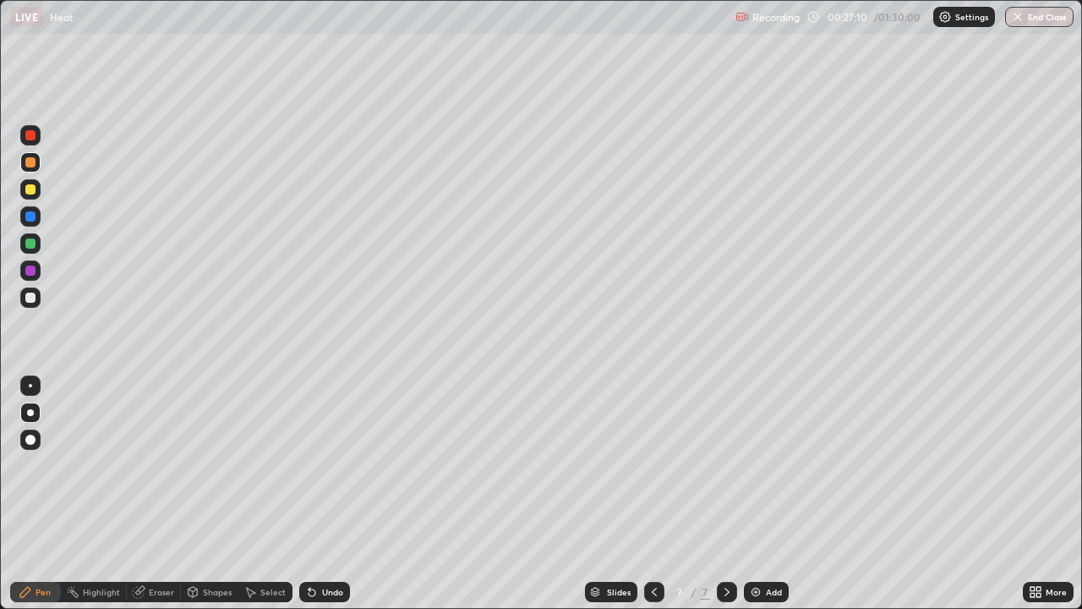
click at [323, 494] on div "Undo" at bounding box center [332, 592] width 21 height 8
